Goal: Transaction & Acquisition: Book appointment/travel/reservation

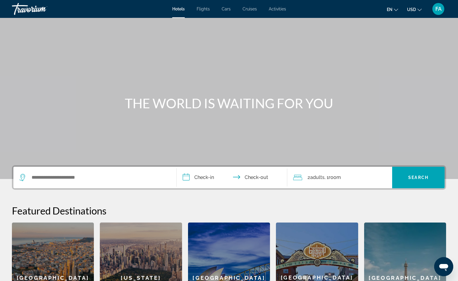
click at [440, 10] on span "FA" at bounding box center [439, 9] width 6 height 6
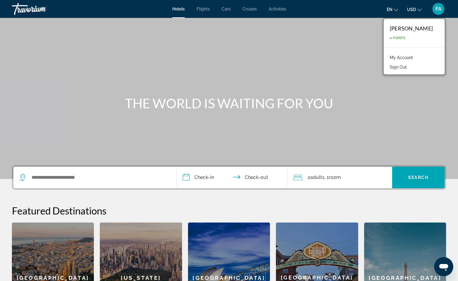
click at [420, 8] on icon "Change currency" at bounding box center [420, 10] width 4 height 4
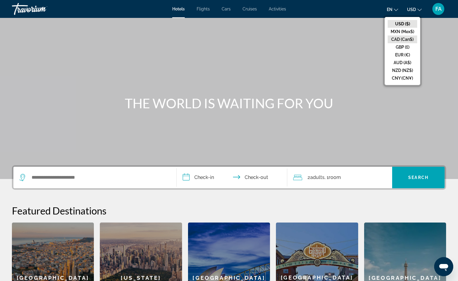
click at [404, 40] on button "CAD (Can$)" at bounding box center [403, 39] width 30 height 8
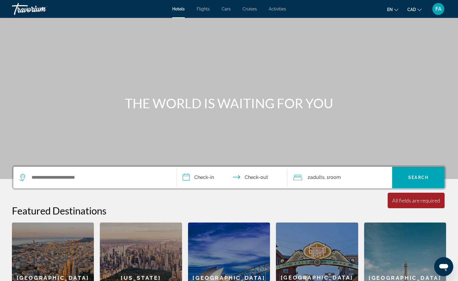
click at [440, 9] on span "FA" at bounding box center [439, 9] width 6 height 6
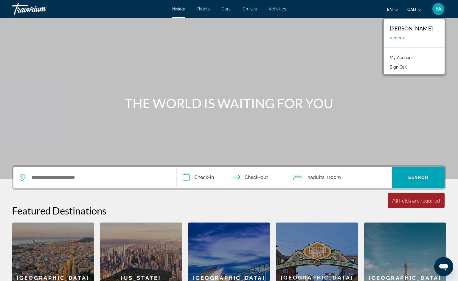
click at [415, 57] on link "My Account" at bounding box center [401, 58] width 29 height 8
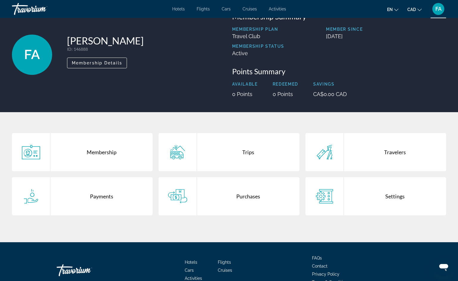
scroll to position [28, 0]
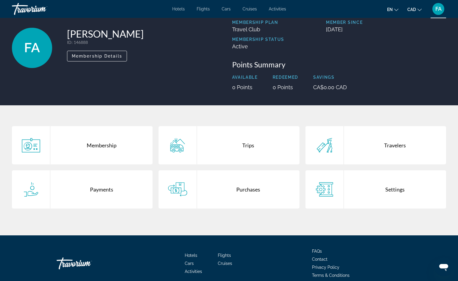
click at [104, 146] on div "Membership" at bounding box center [101, 145] width 102 height 38
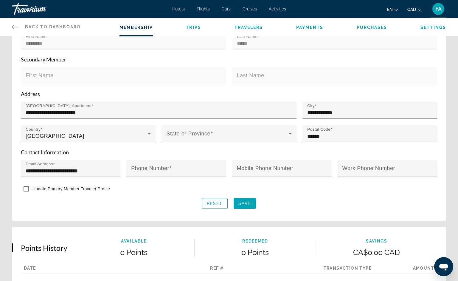
scroll to position [163, 0]
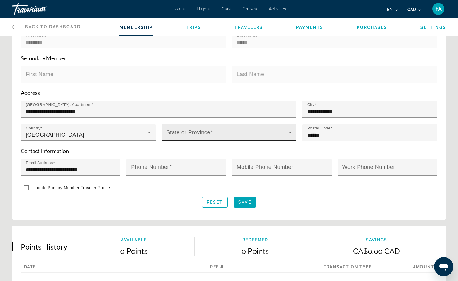
click at [215, 134] on span "Main content" at bounding box center [227, 134] width 122 height 7
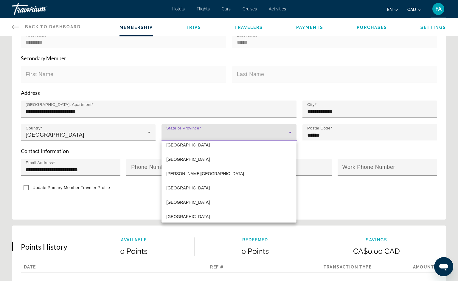
scroll to position [137, 0]
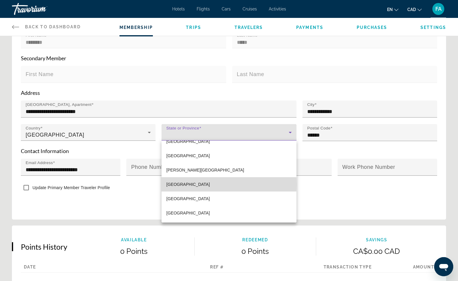
click at [172, 184] on span "Quebec" at bounding box center [188, 184] width 44 height 7
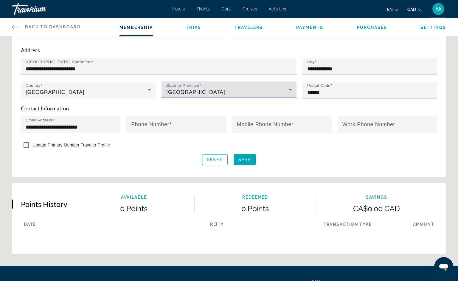
scroll to position [204, 0]
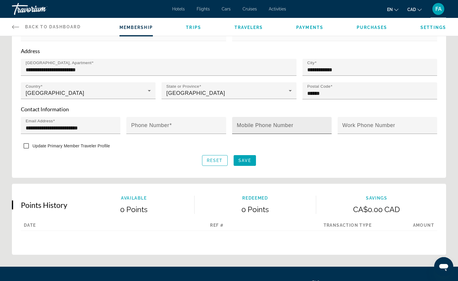
click at [265, 123] on mat-label "Mobile Phone Number" at bounding box center [265, 125] width 57 height 6
click at [265, 124] on input "Mobile Phone Number" at bounding box center [284, 127] width 94 height 7
type input "**********"
click at [340, 139] on div "Main content" at bounding box center [388, 137] width 100 height 7
click at [249, 161] on span "Save" at bounding box center [245, 160] width 13 height 5
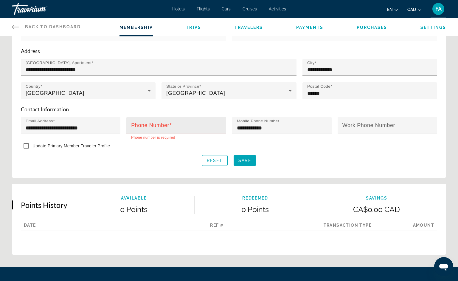
click at [170, 121] on div "Phone Number" at bounding box center [178, 125] width 94 height 17
type input "**********"
click at [245, 162] on span "Save" at bounding box center [245, 160] width 13 height 5
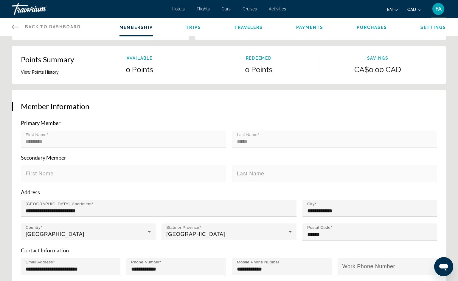
scroll to position [0, 0]
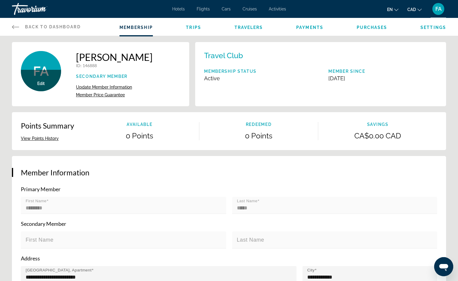
click at [197, 29] on span "Trips" at bounding box center [193, 27] width 15 height 5
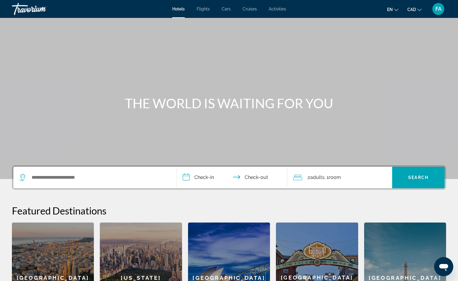
click at [33, 8] on div "Travorium" at bounding box center [42, 9] width 60 height 16
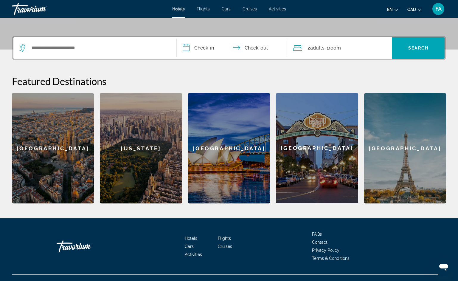
scroll to position [140, 0]
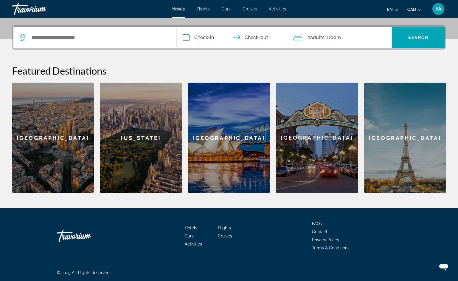
click at [37, 10] on div "Travorium" at bounding box center [42, 9] width 60 height 16
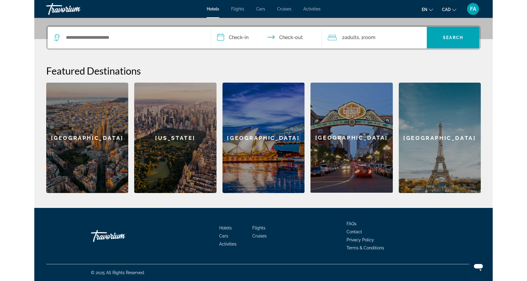
scroll to position [0, 0]
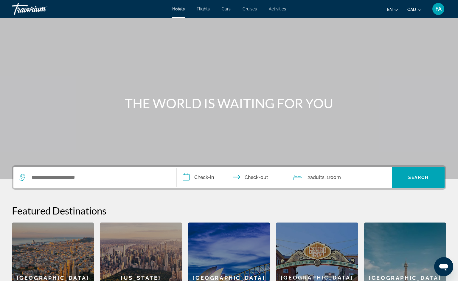
click at [37, 10] on div "Travorium" at bounding box center [42, 9] width 60 height 16
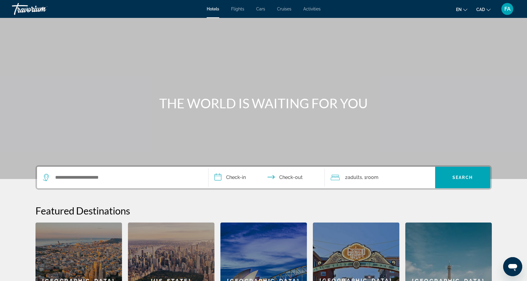
click at [22, 10] on div "Travorium" at bounding box center [42, 9] width 60 height 16
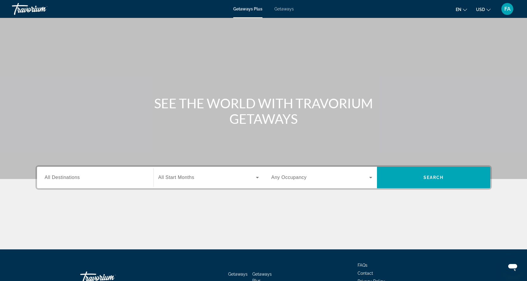
click at [488, 10] on icon "Change currency" at bounding box center [488, 10] width 4 height 4
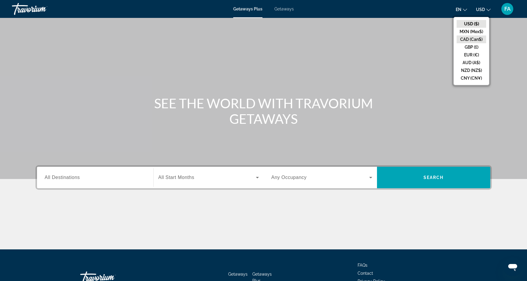
click at [479, 40] on button "CAD (Can$)" at bounding box center [472, 39] width 30 height 8
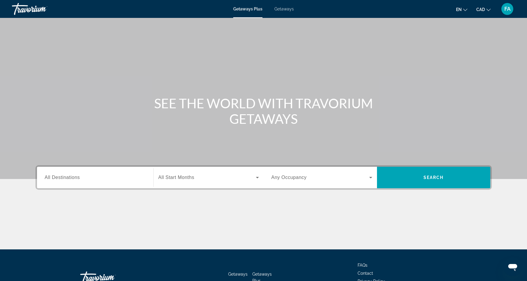
click at [508, 10] on span "FA" at bounding box center [507, 9] width 6 height 6
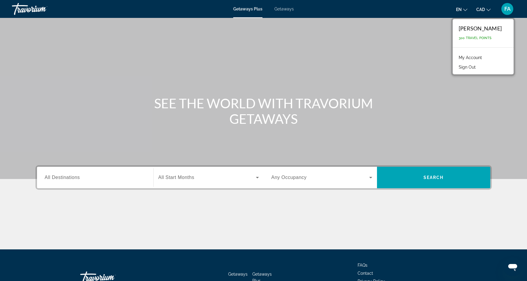
click at [480, 58] on link "My Account" at bounding box center [470, 58] width 29 height 8
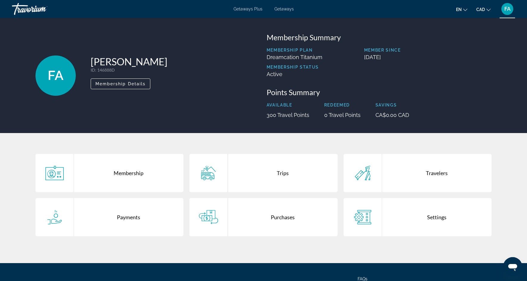
click at [437, 219] on div "Settings" at bounding box center [437, 217] width 110 height 38
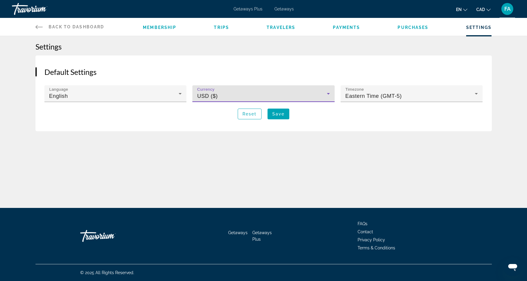
click at [328, 95] on icon "Main content" at bounding box center [328, 93] width 7 height 7
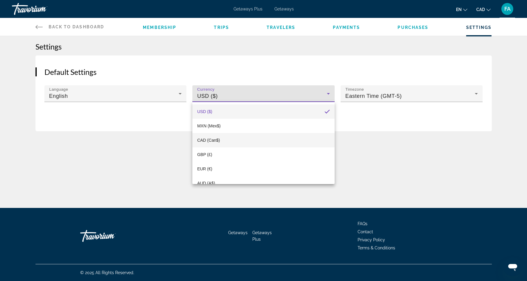
click at [218, 138] on span "CAD (Can$)" at bounding box center [208, 140] width 23 height 5
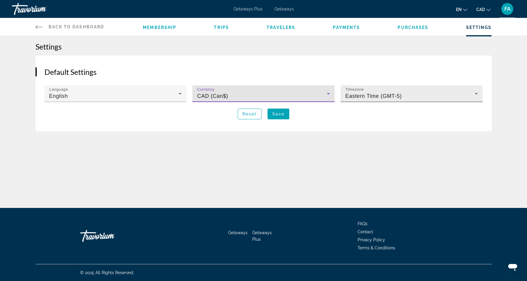
click at [357, 97] on span "Eastern Time (GMT-5)" at bounding box center [373, 96] width 56 height 6
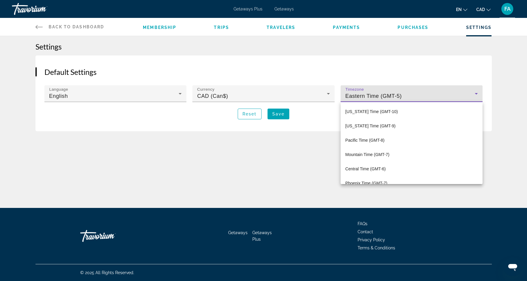
scroll to position [20, 0]
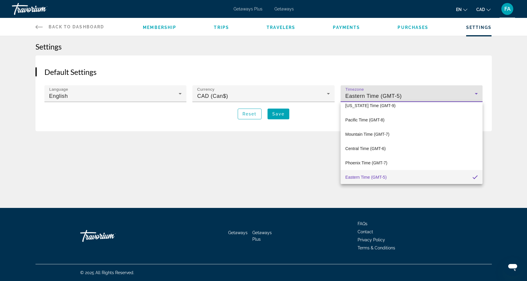
click at [357, 97] on div at bounding box center [263, 140] width 527 height 281
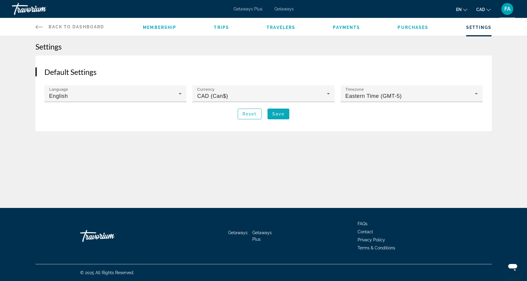
click at [280, 115] on span "Save" at bounding box center [278, 114] width 12 height 5
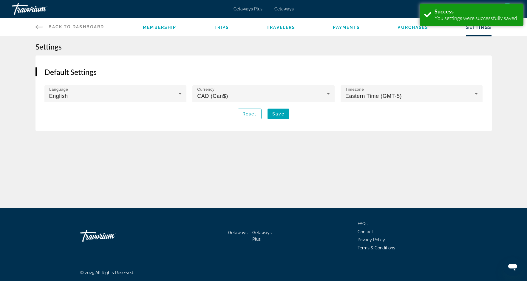
click at [483, 28] on span "Settings" at bounding box center [479, 27] width 26 height 5
click at [481, 46] on h1 "Settings" at bounding box center [263, 46] width 456 height 9
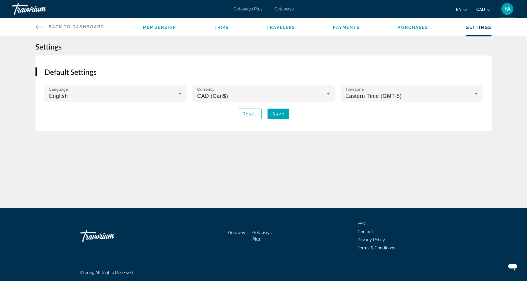
drag, startPoint x: 357, startPoint y: 50, endPoint x: 362, endPoint y: 49, distance: 5.1
click at [357, 50] on h1 "Settings" at bounding box center [263, 46] width 456 height 9
click at [508, 7] on span "FA" at bounding box center [507, 9] width 6 height 6
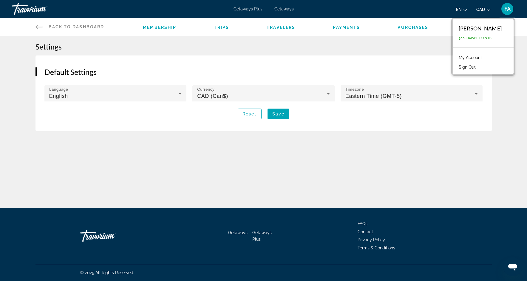
click at [485, 56] on link "My Account" at bounding box center [470, 58] width 29 height 8
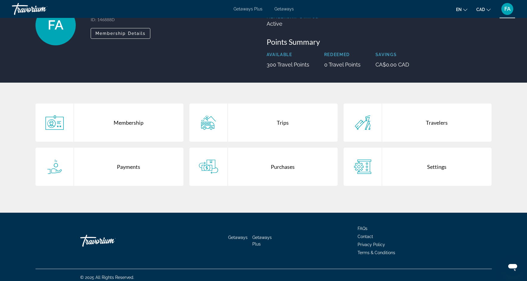
scroll to position [51, 0]
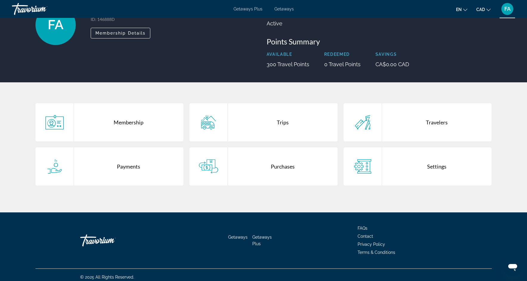
click at [135, 166] on div "Payments" at bounding box center [129, 166] width 110 height 38
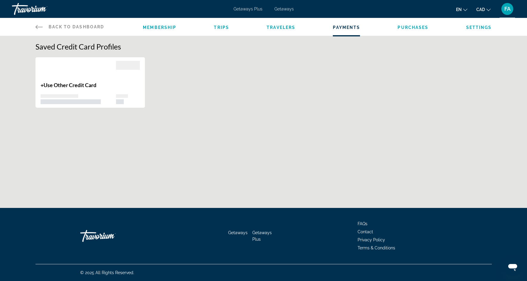
click at [508, 11] on span "FA" at bounding box center [507, 9] width 6 height 6
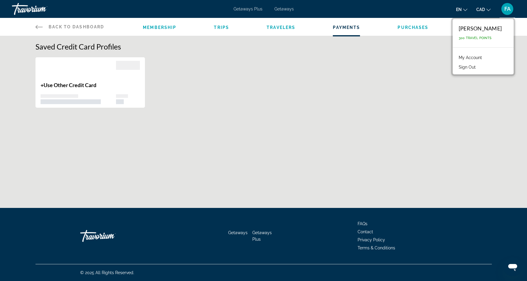
click at [477, 58] on link "My Account" at bounding box center [470, 58] width 29 height 8
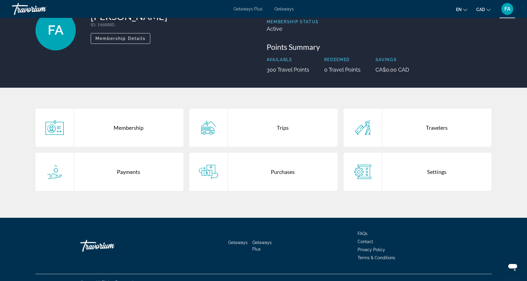
scroll to position [46, 0]
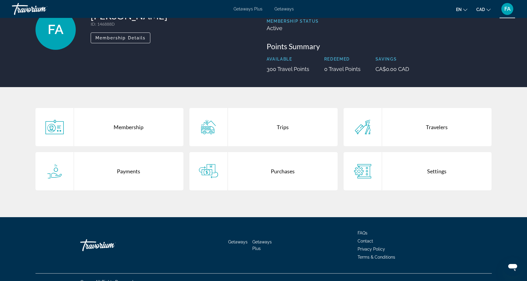
click at [134, 129] on div "Membership" at bounding box center [129, 127] width 110 height 38
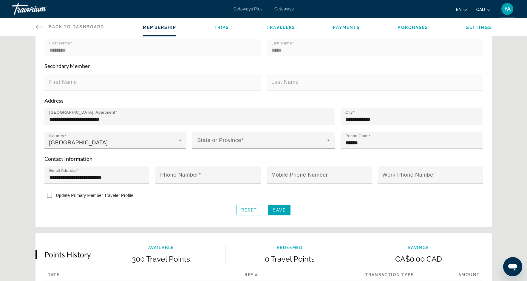
scroll to position [158, 0]
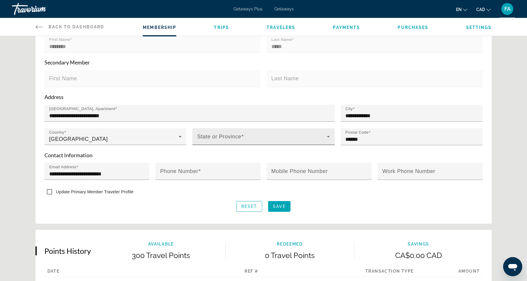
click at [322, 136] on span "Main content" at bounding box center [262, 138] width 130 height 7
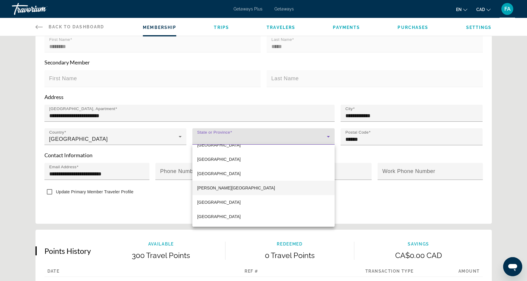
scroll to position [125, 0]
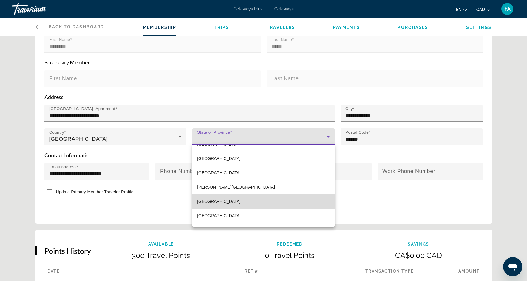
click at [217, 202] on mat-option "Quebec" at bounding box center [263, 201] width 142 height 14
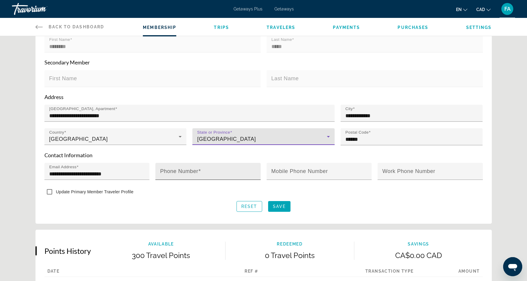
click at [226, 170] on input "Phone Number" at bounding box center [209, 173] width 99 height 7
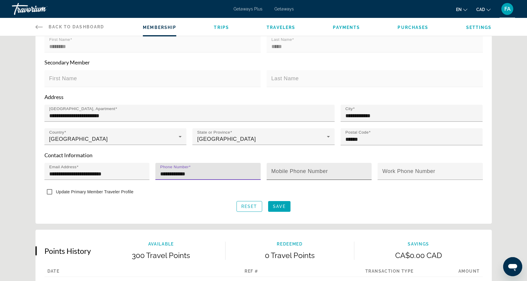
type input "**********"
click at [306, 173] on mat-label "Mobile Phone Number" at bounding box center [299, 171] width 57 height 6
click at [306, 173] on input "Mobile Phone Number" at bounding box center [320, 173] width 99 height 7
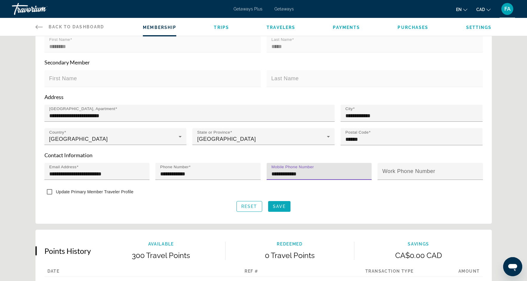
type input "**********"
click at [283, 207] on span "Save" at bounding box center [279, 206] width 13 height 5
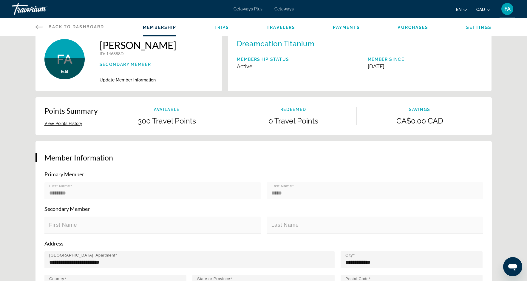
scroll to position [0, 0]
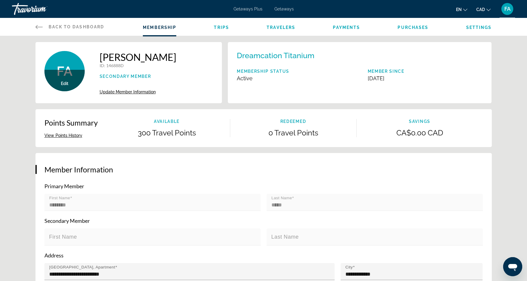
click at [479, 28] on span "Settings" at bounding box center [479, 27] width 26 height 5
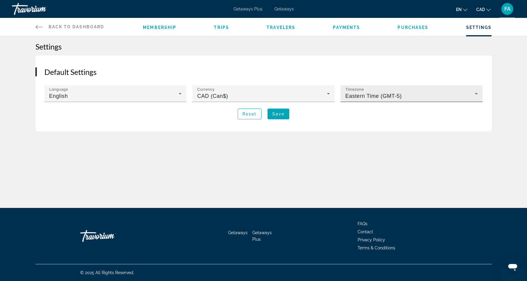
click at [476, 95] on icon "Main content" at bounding box center [476, 93] width 7 height 7
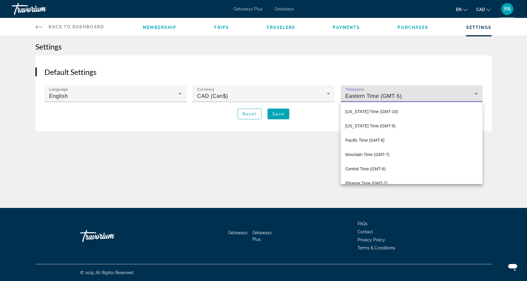
scroll to position [20, 0]
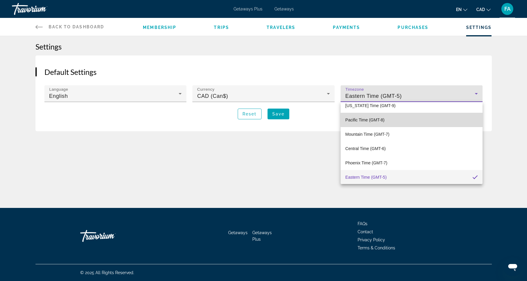
click at [406, 118] on mat-option "Pacific Time (GMT-8)" at bounding box center [412, 120] width 142 height 14
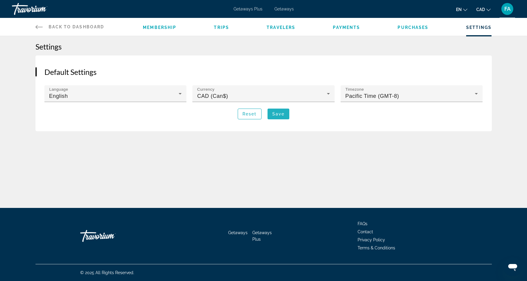
click at [282, 115] on span "Save" at bounding box center [278, 114] width 12 height 5
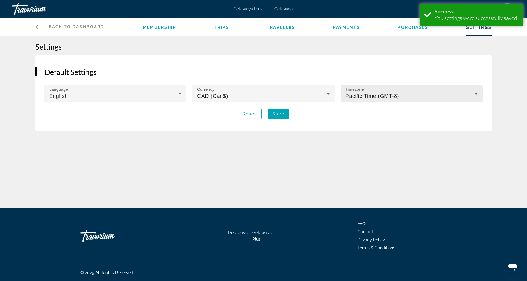
click at [383, 95] on span "Pacific Time (GMT-8)" at bounding box center [372, 96] width 54 height 6
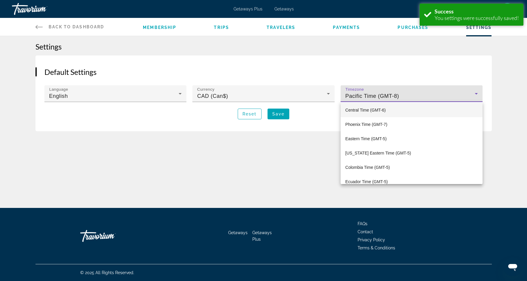
scroll to position [63, 0]
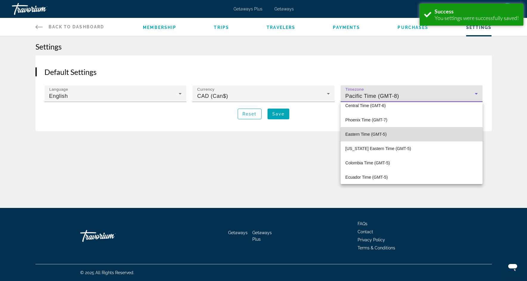
click at [361, 135] on span "Eastern Time (GMT-5)" at bounding box center [365, 134] width 41 height 7
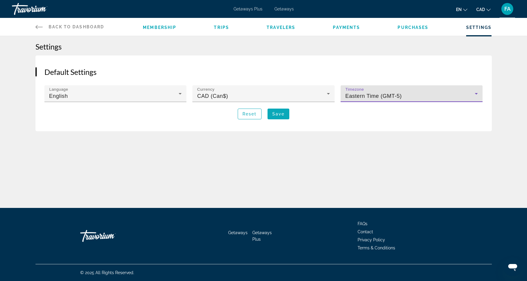
click at [280, 115] on span "Save" at bounding box center [278, 114] width 12 height 5
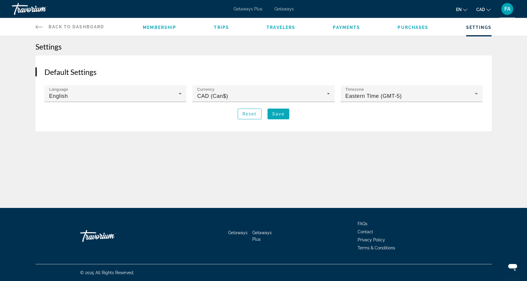
click at [280, 115] on span "Save" at bounding box center [278, 114] width 12 height 5
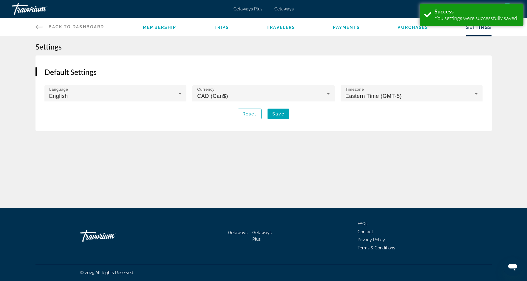
click at [284, 9] on span "Getaways" at bounding box center [283, 9] width 19 height 5
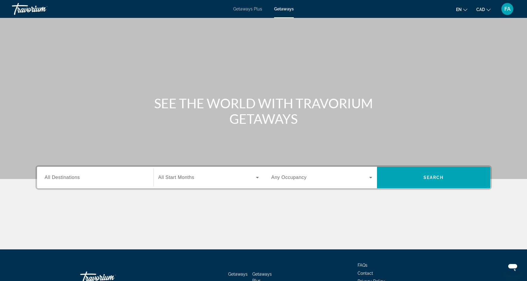
click at [247, 8] on span "Getaways Plus" at bounding box center [247, 9] width 29 height 5
click at [51, 175] on span "All Destinations" at bounding box center [62, 177] width 35 height 5
click at [51, 175] on input "Destination All Destinations" at bounding box center [95, 177] width 101 height 7
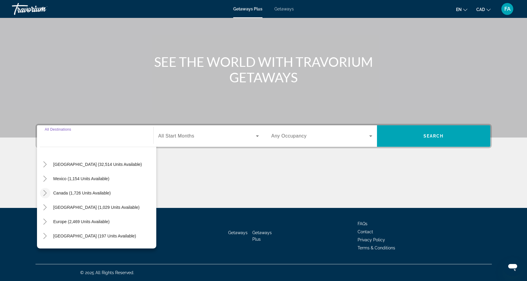
scroll to position [12, 0]
click at [45, 180] on icon "Toggle Mexico (1,154 units available)" at bounding box center [45, 180] width 6 height 6
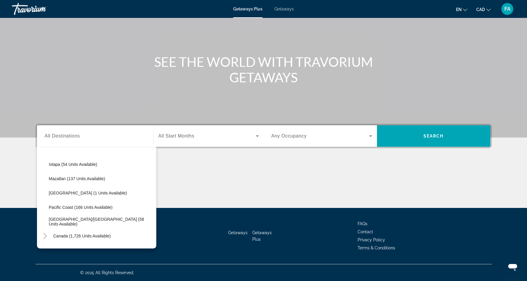
scroll to position [119, 0]
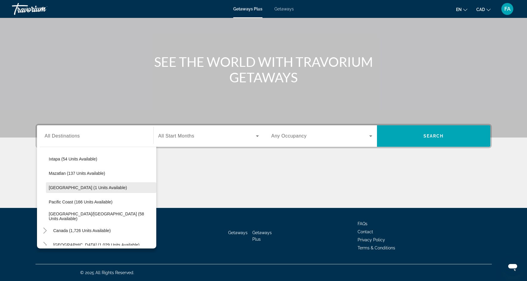
click at [106, 189] on span "Search widget" at bounding box center [101, 187] width 110 height 14
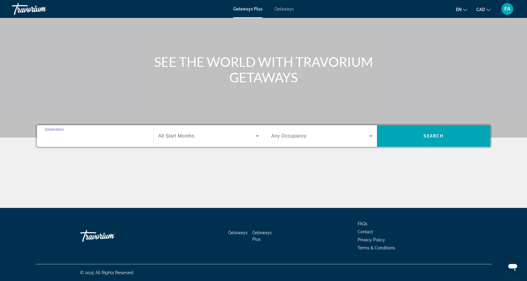
type input "**********"
click at [210, 137] on span "Search widget" at bounding box center [207, 135] width 98 height 7
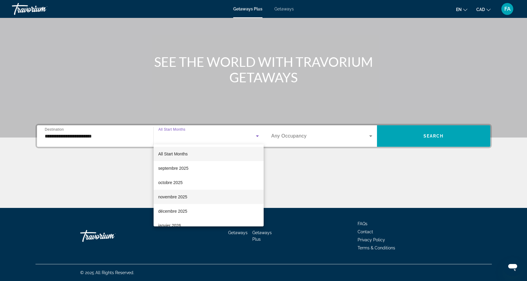
click at [175, 197] on span "novembre 2025" at bounding box center [172, 196] width 29 height 7
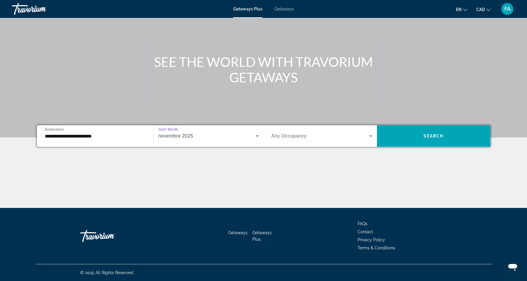
click at [313, 137] on span "Search widget" at bounding box center [320, 135] width 98 height 7
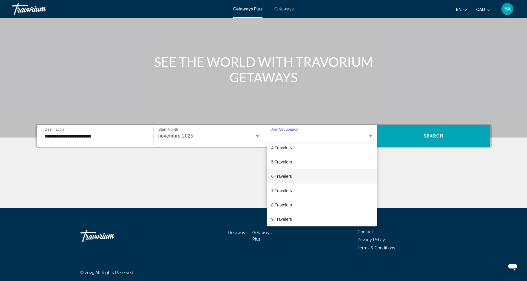
scroll to position [0, 0]
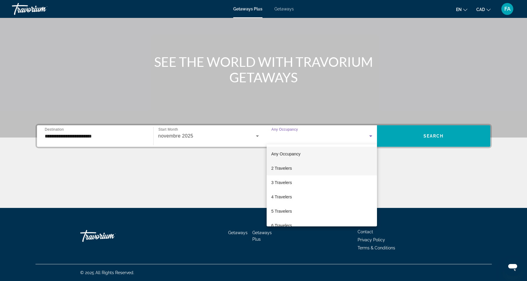
click at [290, 169] on span "2 Travelers" at bounding box center [281, 168] width 21 height 7
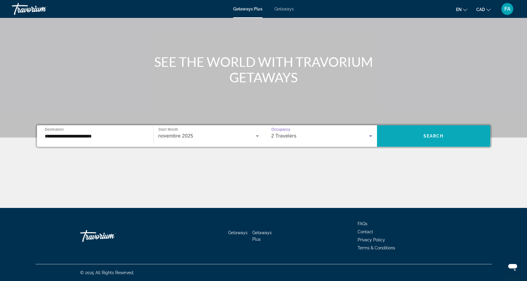
click at [430, 136] on span "Search" at bounding box center [433, 136] width 20 height 5
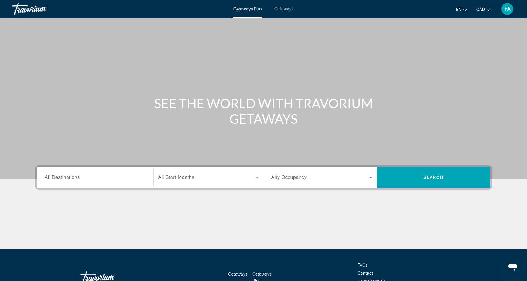
click at [44, 178] on div "Destination All Destinations" at bounding box center [95, 177] width 110 height 17
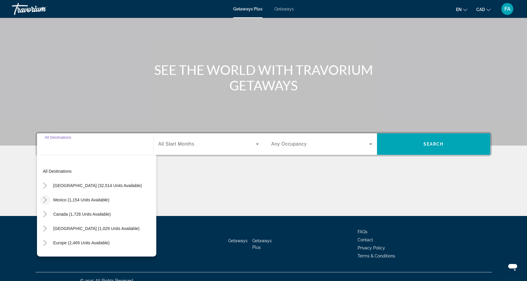
scroll to position [34, 0]
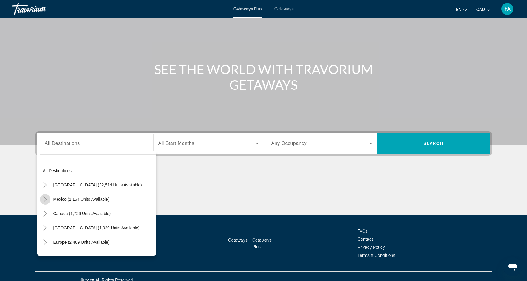
click at [45, 201] on icon "Toggle Mexico (1,154 units available)" at bounding box center [45, 199] width 3 height 6
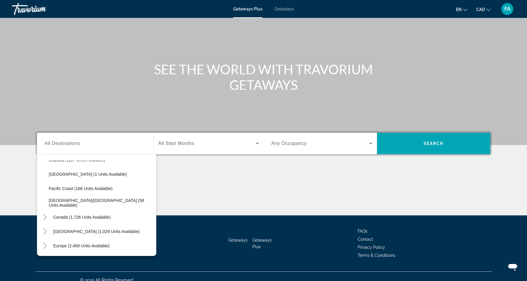
scroll to position [141, 0]
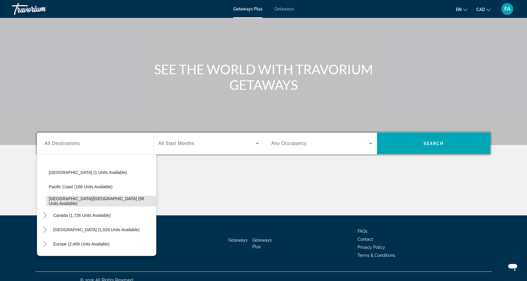
click at [99, 202] on span "[GEOGRAPHIC_DATA]/[GEOGRAPHIC_DATA] (58 units available)" at bounding box center [101, 201] width 104 height 10
type input "**********"
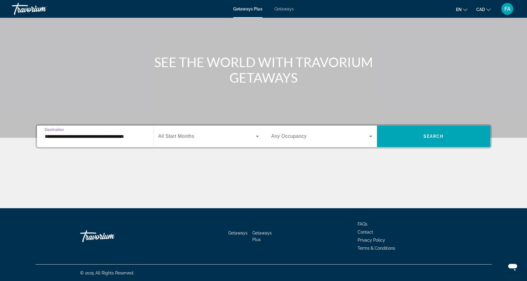
scroll to position [41, 0]
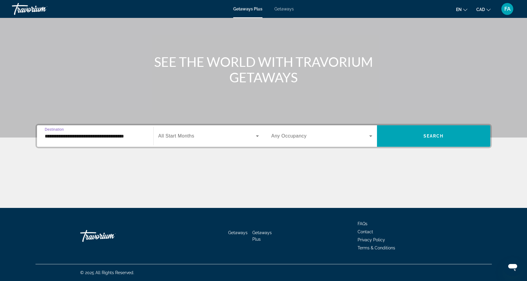
click at [191, 138] on span "All Start Months" at bounding box center [176, 135] width 36 height 5
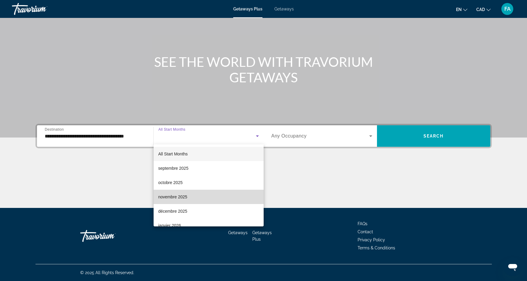
click at [178, 197] on span "novembre 2025" at bounding box center [172, 196] width 29 height 7
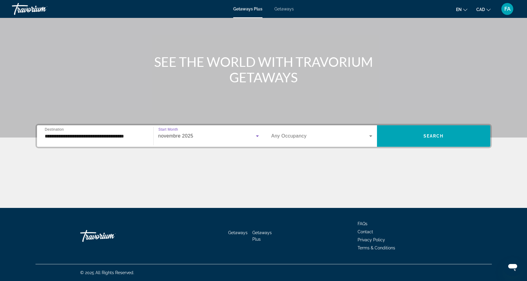
click at [370, 135] on icon "Search widget" at bounding box center [370, 135] width 7 height 7
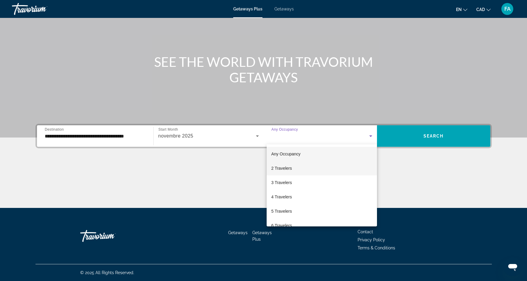
click at [296, 166] on mat-option "2 Travelers" at bounding box center [322, 168] width 110 height 14
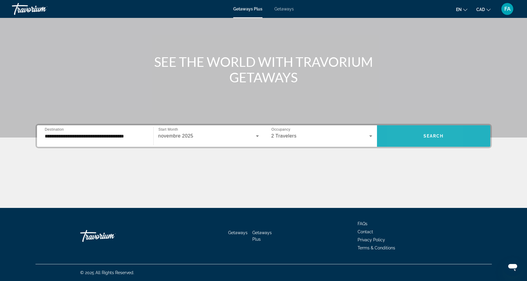
click at [401, 135] on span "Search widget" at bounding box center [433, 136] width 113 height 14
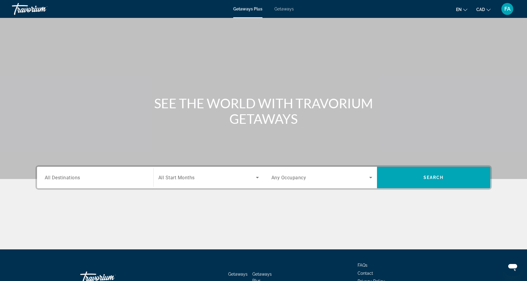
click at [285, 10] on span "Getaways" at bounding box center [283, 9] width 19 height 5
click at [75, 179] on span "All Destinations" at bounding box center [62, 177] width 35 height 6
click at [75, 179] on input "Destination All Destinations" at bounding box center [95, 177] width 101 height 7
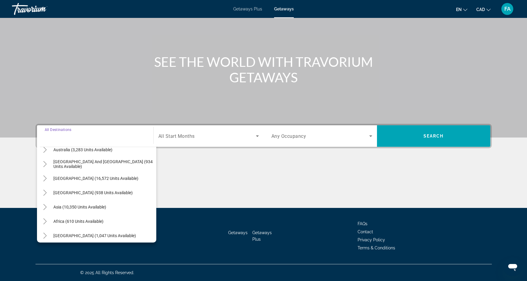
scroll to position [97, 0]
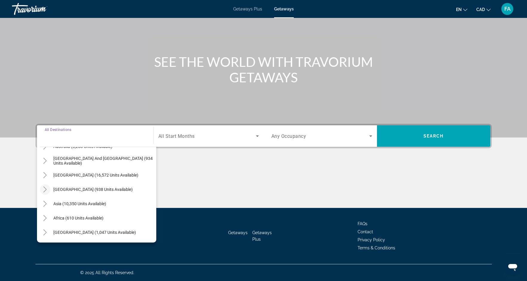
click at [46, 188] on icon "Toggle Central America (938 units available)" at bounding box center [45, 189] width 3 height 6
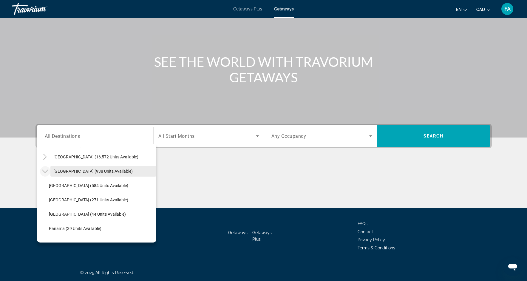
scroll to position [117, 0]
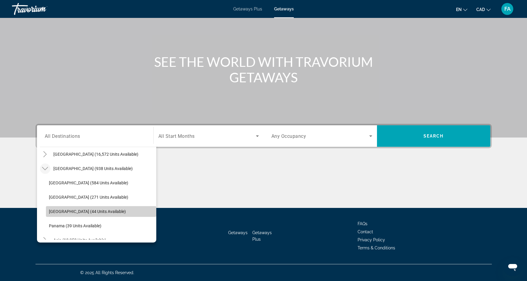
click at [83, 213] on span "[GEOGRAPHIC_DATA] (44 units available)" at bounding box center [87, 211] width 77 height 5
type input "**********"
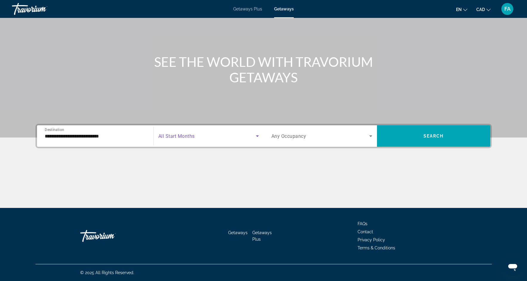
click at [208, 137] on span "Search widget" at bounding box center [207, 135] width 98 height 7
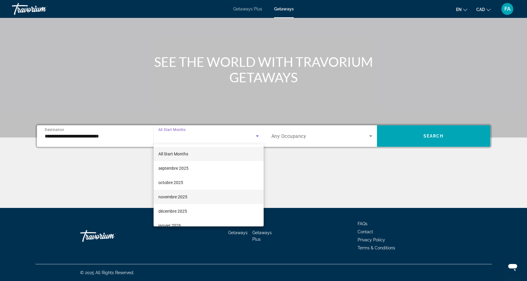
drag, startPoint x: 179, startPoint y: 211, endPoint x: 216, endPoint y: 200, distance: 37.8
click at [179, 211] on span "décembre 2025" at bounding box center [172, 211] width 29 height 7
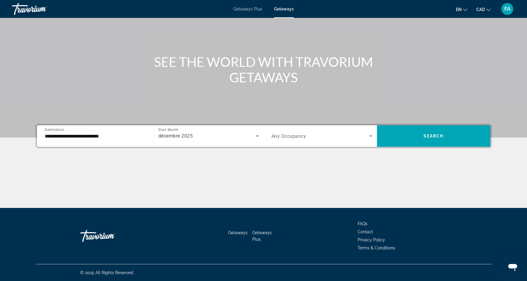
click at [290, 134] on span "Any Occupancy" at bounding box center [288, 136] width 35 height 6
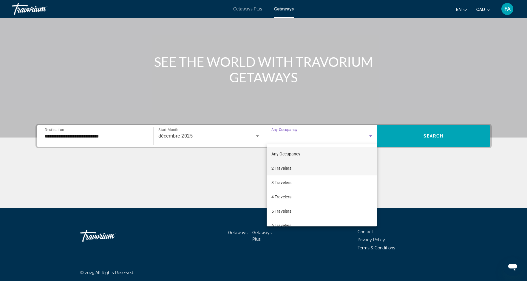
click at [282, 170] on span "2 Travelers" at bounding box center [281, 168] width 20 height 7
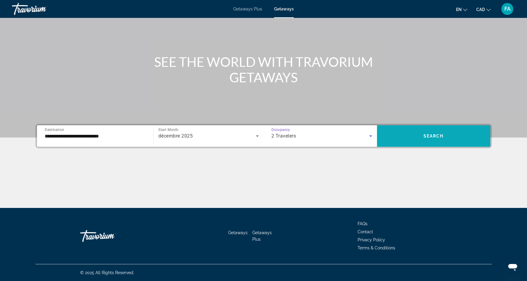
click at [426, 138] on span "Search" at bounding box center [433, 136] width 20 height 5
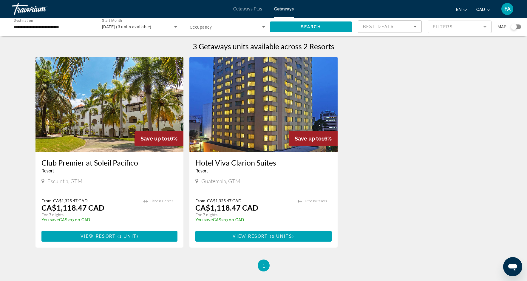
click at [54, 26] on input "**********" at bounding box center [51, 27] width 75 height 7
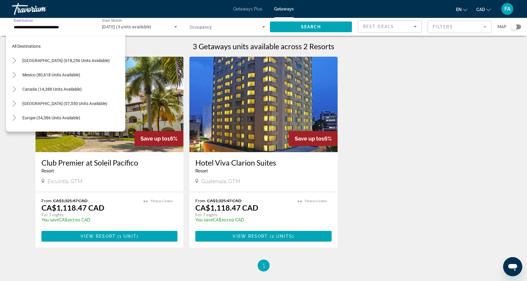
scroll to position [136, 0]
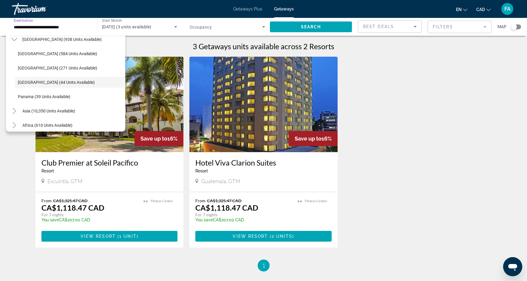
click at [27, 69] on span "[GEOGRAPHIC_DATA] (271 units available)" at bounding box center [57, 68] width 79 height 5
type input "**********"
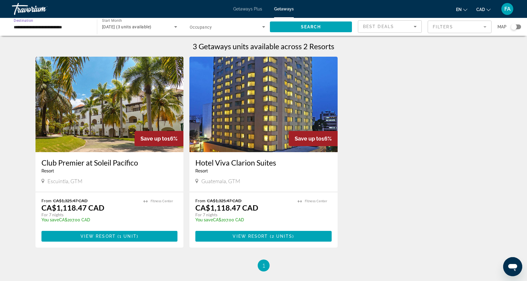
click at [151, 26] on span "[DATE] (3 units available)" at bounding box center [126, 26] width 49 height 5
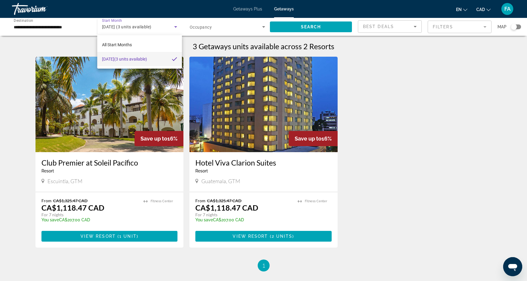
click at [132, 25] on div at bounding box center [263, 140] width 527 height 281
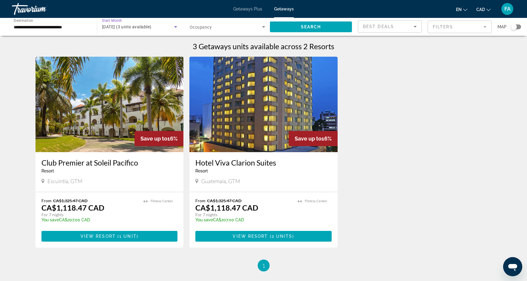
click at [151, 27] on span "[DATE] (3 units available)" at bounding box center [126, 26] width 49 height 5
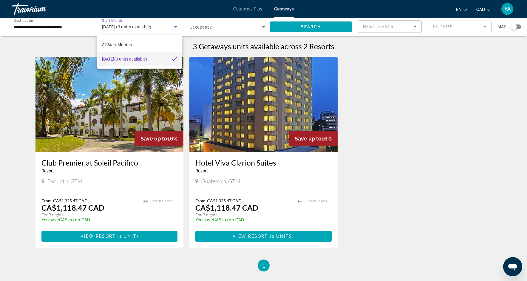
click at [295, 27] on div at bounding box center [263, 140] width 527 height 281
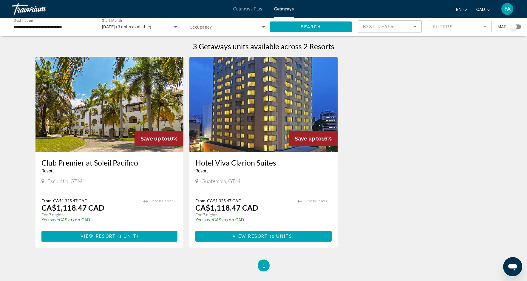
click at [124, 27] on span "[DATE] (3 units available)" at bounding box center [126, 26] width 49 height 5
click at [123, 44] on span "All Start Months" at bounding box center [117, 44] width 30 height 5
click at [137, 25] on span "Search widget" at bounding box center [138, 26] width 72 height 7
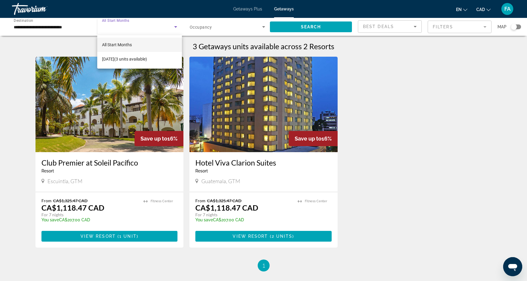
click at [177, 27] on div at bounding box center [263, 140] width 527 height 281
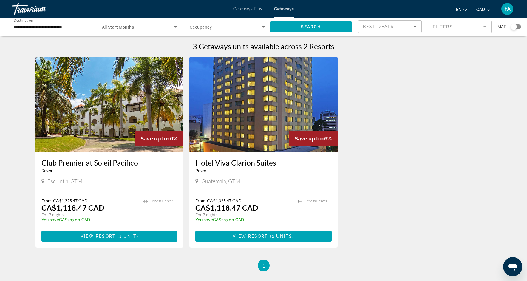
click at [209, 27] on span "Occupancy" at bounding box center [201, 27] width 22 height 5
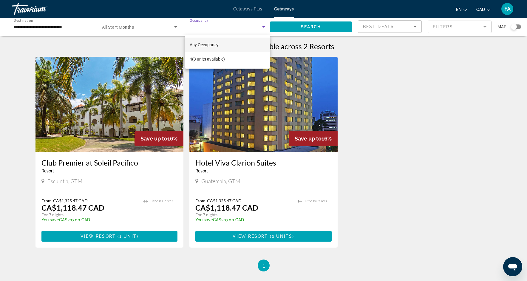
click at [142, 28] on div at bounding box center [263, 140] width 527 height 281
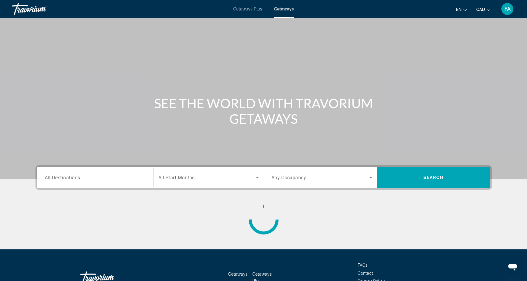
click at [84, 179] on input "Destination All Destinations" at bounding box center [95, 177] width 101 height 7
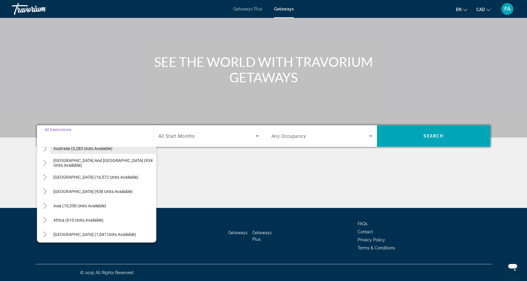
scroll to position [97, 0]
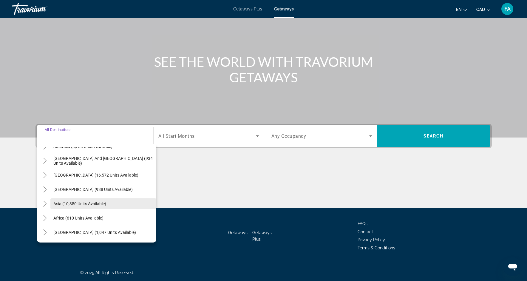
click at [68, 205] on span "Asia (10,350 units available)" at bounding box center [79, 203] width 53 height 5
type input "**********"
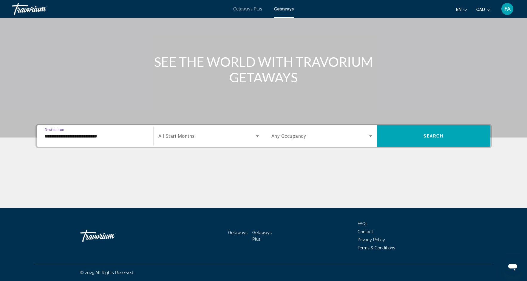
click at [181, 138] on span "All Start Months" at bounding box center [176, 136] width 36 height 6
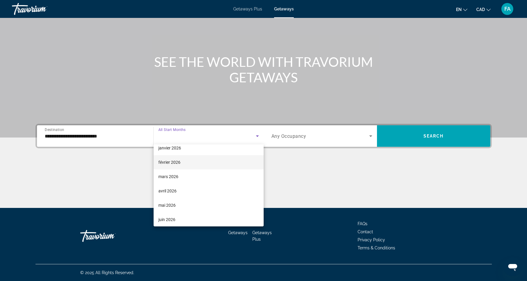
scroll to position [79, 0]
click at [170, 176] on span "mars 2026" at bounding box center [168, 175] width 20 height 7
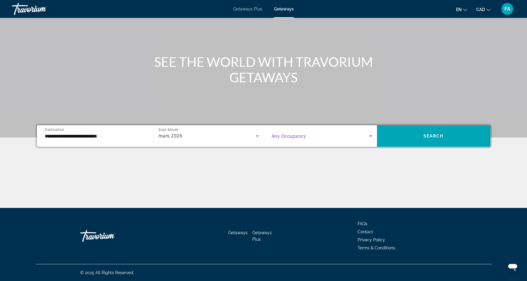
click at [368, 138] on icon "Search widget" at bounding box center [370, 135] width 7 height 7
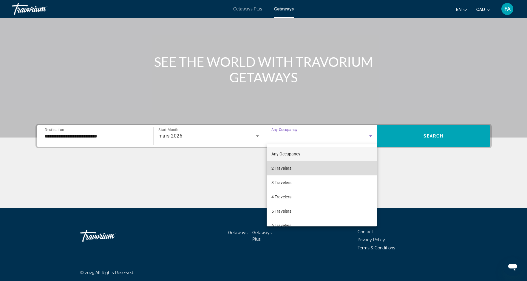
click at [302, 167] on mat-option "2 Travelers" at bounding box center [322, 168] width 110 height 14
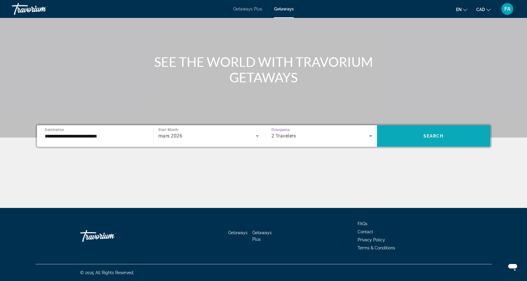
click at [412, 143] on span "Search widget" at bounding box center [433, 136] width 113 height 14
